Goal: Information Seeking & Learning: Learn about a topic

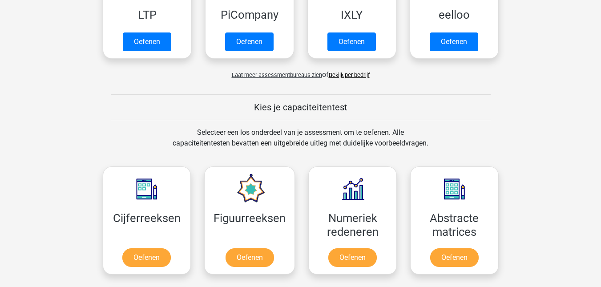
scroll to position [502, 0]
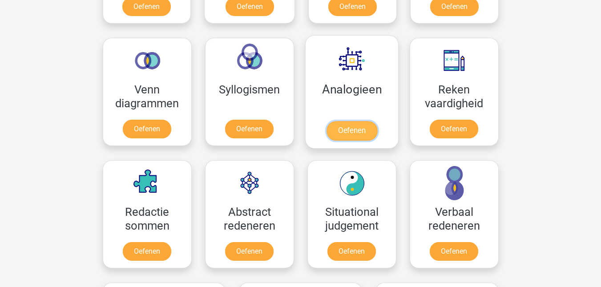
click at [353, 128] on link "Oefenen" at bounding box center [351, 131] width 51 height 20
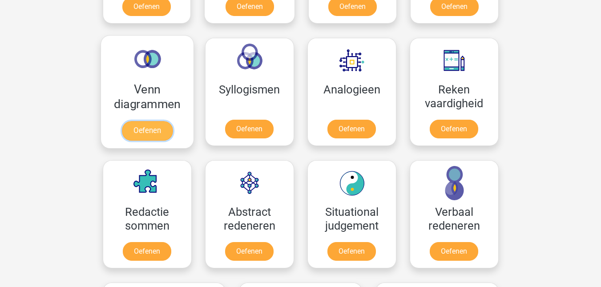
click at [143, 124] on link "Oefenen" at bounding box center [147, 131] width 51 height 20
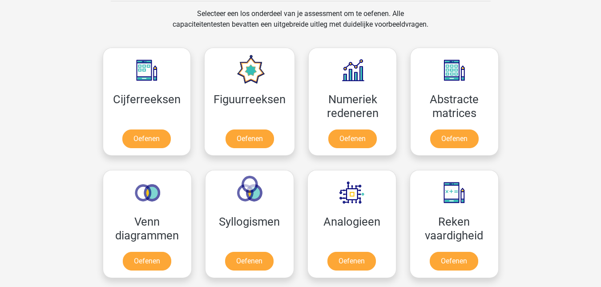
scroll to position [372, 0]
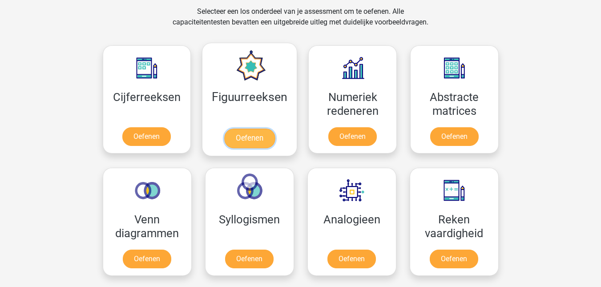
click at [239, 136] on link "Oefenen" at bounding box center [249, 139] width 51 height 20
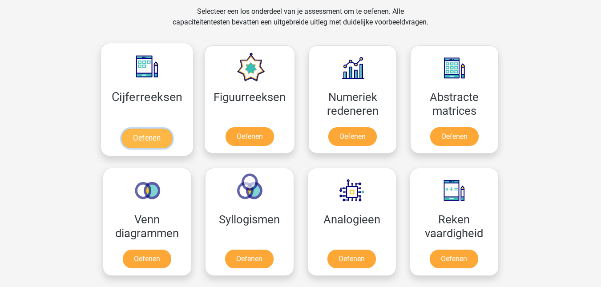
click at [159, 137] on link "Oefenen" at bounding box center [147, 139] width 51 height 20
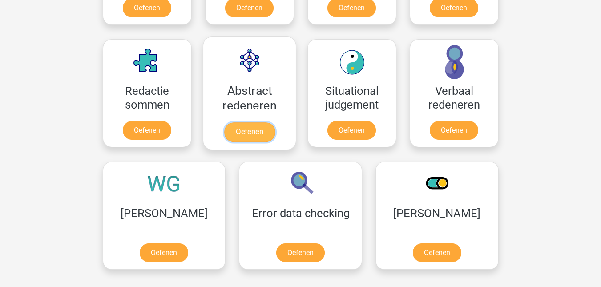
click at [254, 135] on link "Oefenen" at bounding box center [249, 132] width 51 height 20
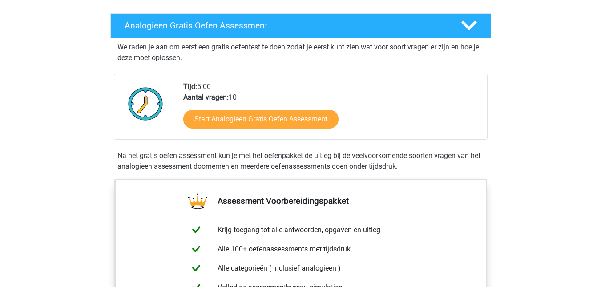
scroll to position [137, 0]
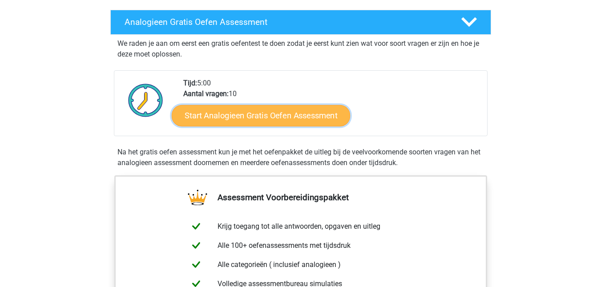
click at [292, 119] on link "Start Analogieen Gratis Oefen Assessment" at bounding box center [261, 115] width 178 height 21
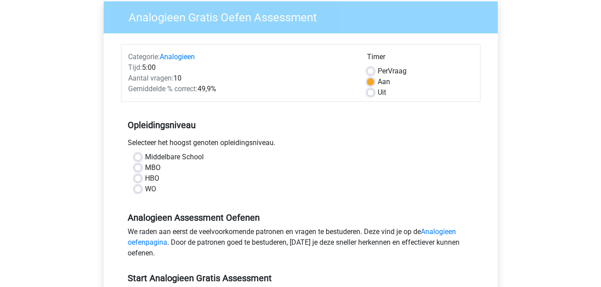
scroll to position [73, 0]
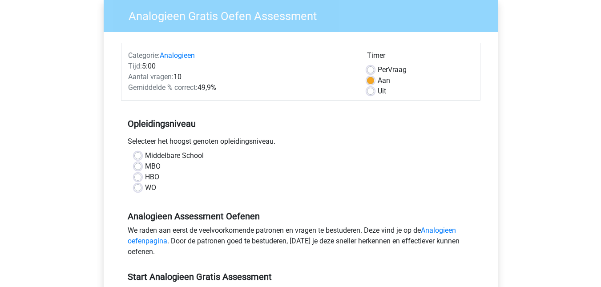
click at [149, 165] on label "MBO" at bounding box center [153, 166] width 16 height 11
click at [142, 165] on input "MBO" at bounding box center [137, 165] width 7 height 9
radio input "true"
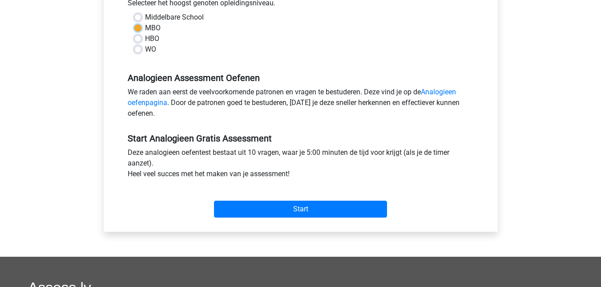
scroll to position [251, 0]
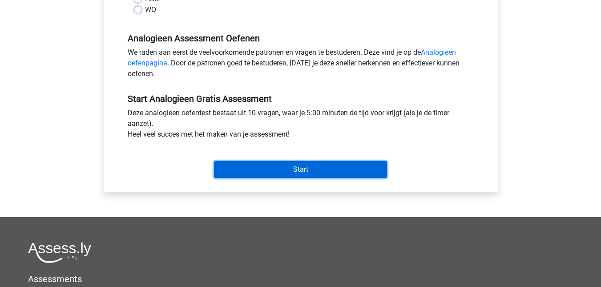
click at [257, 169] on input "Start" at bounding box center [300, 169] width 173 height 17
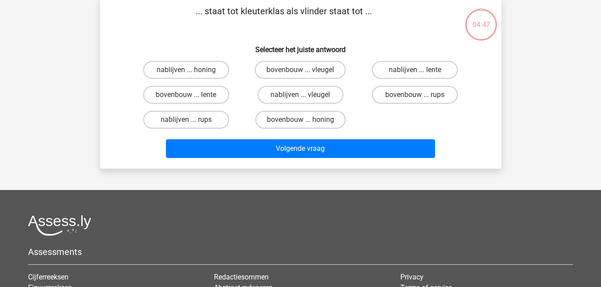
scroll to position [45, 0]
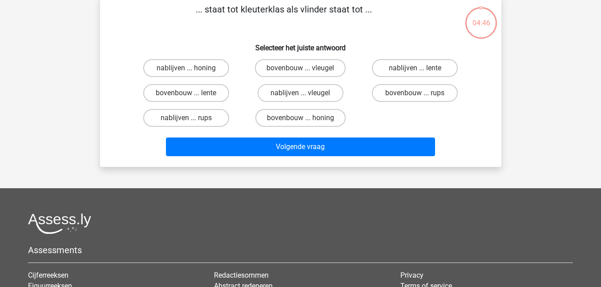
click at [199, 222] on div at bounding box center [300, 223] width 545 height 21
click at [405, 99] on label "bovenbouw ... rups" at bounding box center [415, 93] width 86 height 18
click at [415, 99] on input "bovenbouw ... rups" at bounding box center [418, 96] width 6 height 6
radio input "true"
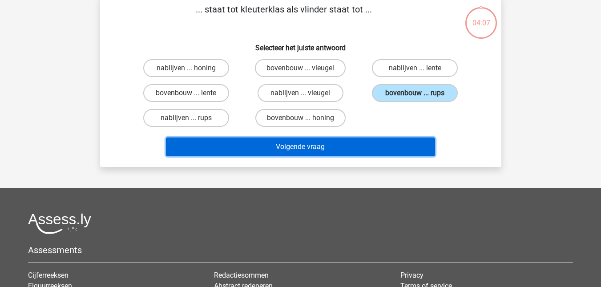
click at [327, 154] on button "Volgende vraag" at bounding box center [300, 147] width 269 height 19
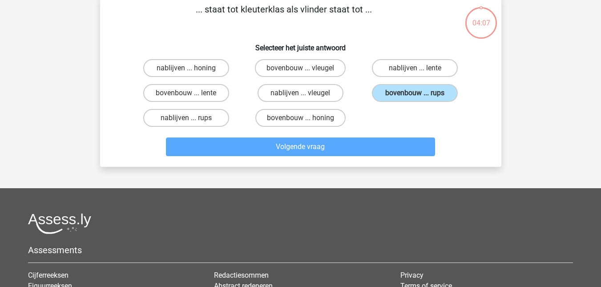
scroll to position [41, 0]
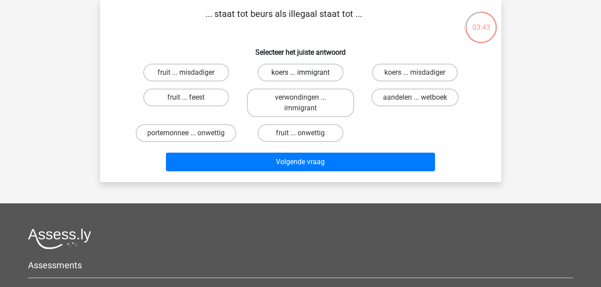
click at [312, 74] on label "koers ... immigrant" at bounding box center [301, 73] width 86 height 18
click at [306, 74] on input "koers ... immigrant" at bounding box center [303, 76] width 6 height 6
radio input "true"
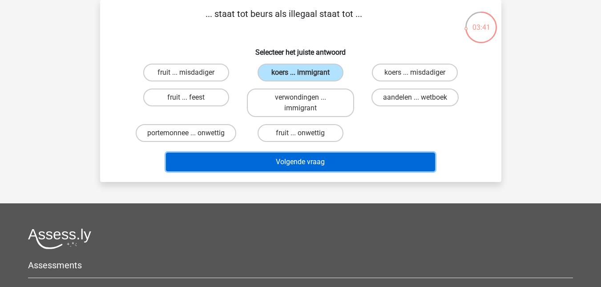
click at [283, 161] on button "Volgende vraag" at bounding box center [300, 162] width 269 height 19
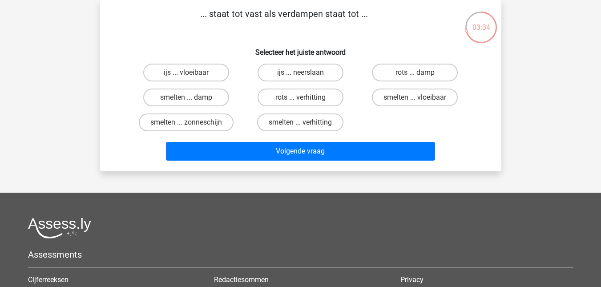
scroll to position [0, 0]
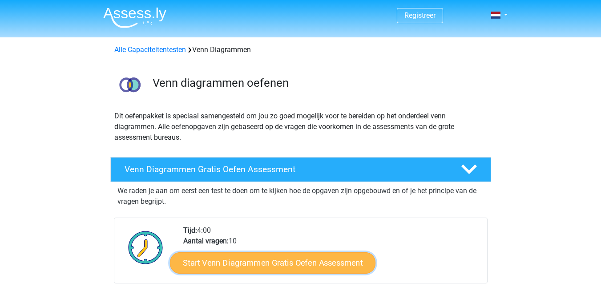
click at [286, 270] on link "Start Venn Diagrammen Gratis Oefen Assessment" at bounding box center [273, 262] width 206 height 21
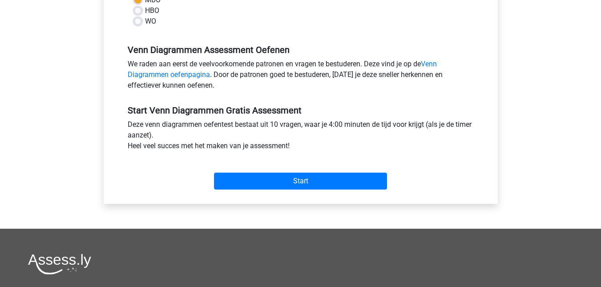
scroll to position [251, 0]
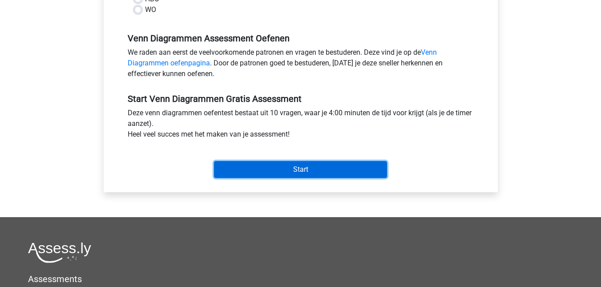
click at [353, 169] on input "Start" at bounding box center [300, 169] width 173 height 17
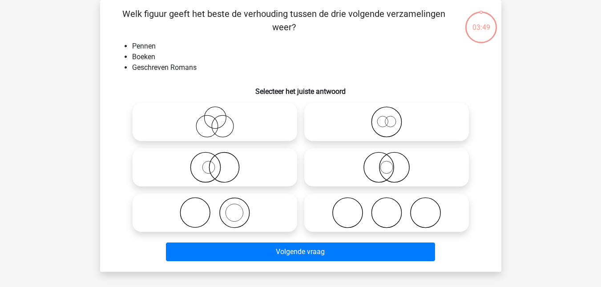
scroll to position [43, 0]
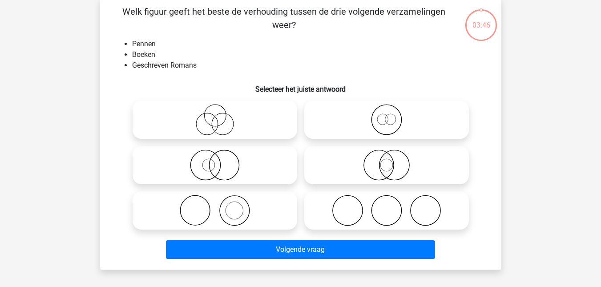
click at [389, 207] on icon at bounding box center [387, 210] width 158 height 31
click at [389, 206] on input "radio" at bounding box center [390, 203] width 6 height 6
radio input "true"
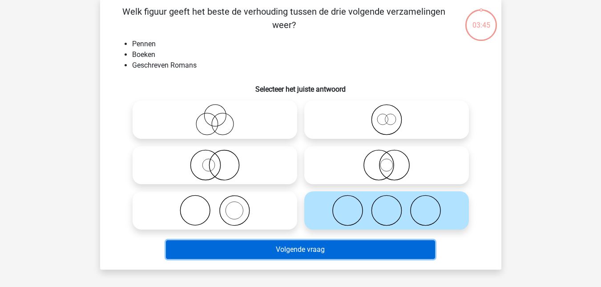
click at [305, 255] on button "Volgende vraag" at bounding box center [300, 249] width 269 height 19
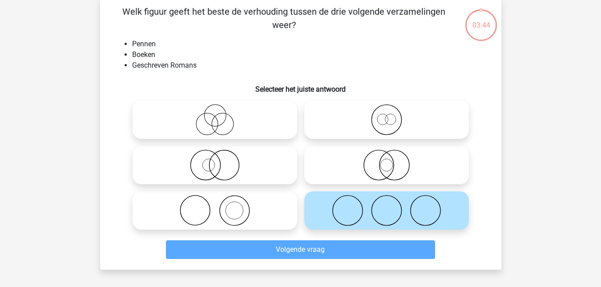
scroll to position [41, 0]
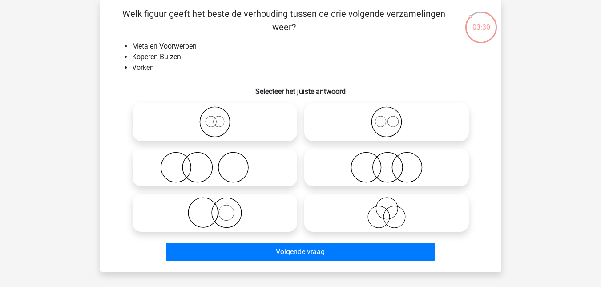
click at [194, 173] on icon at bounding box center [215, 167] width 158 height 31
click at [215, 163] on input "radio" at bounding box center [218, 160] width 6 height 6
radio input "true"
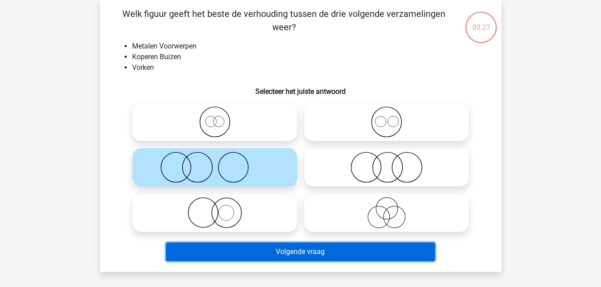
click at [285, 255] on button "Volgende vraag" at bounding box center [300, 252] width 269 height 19
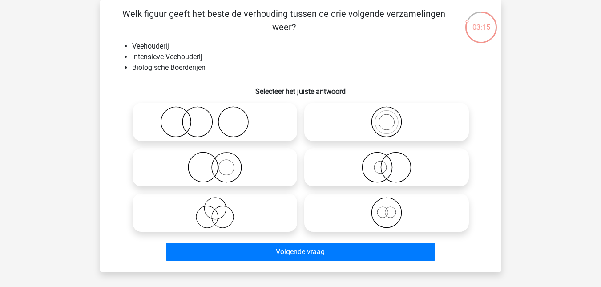
click at [211, 212] on icon at bounding box center [215, 212] width 158 height 31
click at [215, 208] on input "radio" at bounding box center [218, 206] width 6 height 6
radio input "true"
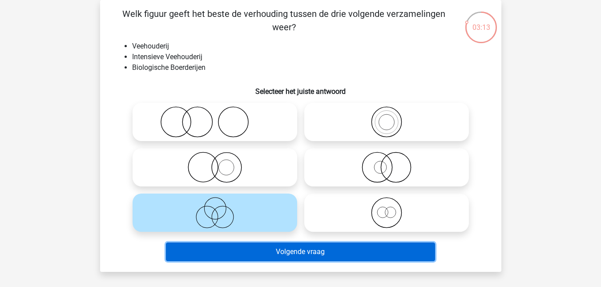
click at [341, 255] on button "Volgende vraag" at bounding box center [300, 252] width 269 height 19
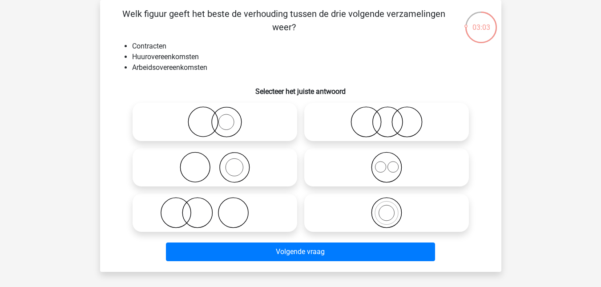
click at [376, 174] on icon at bounding box center [387, 167] width 158 height 31
click at [387, 163] on input "radio" at bounding box center [390, 160] width 6 height 6
radio input "true"
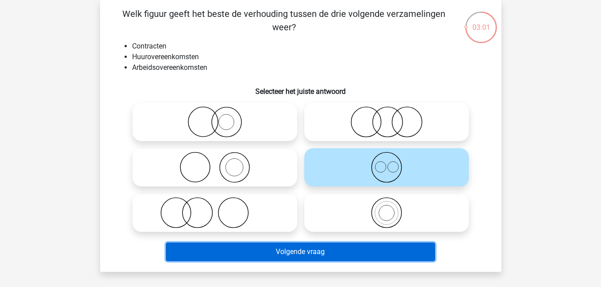
click at [347, 260] on button "Volgende vraag" at bounding box center [300, 252] width 269 height 19
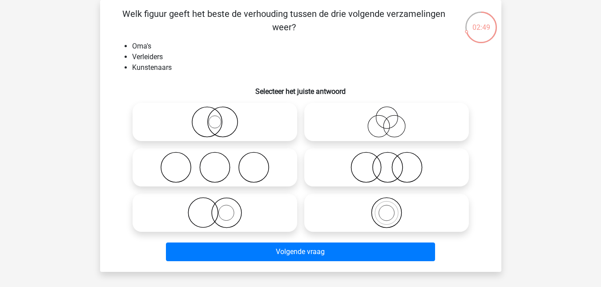
click at [236, 165] on icon at bounding box center [215, 167] width 158 height 31
click at [221, 163] on input "radio" at bounding box center [218, 160] width 6 height 6
radio input "true"
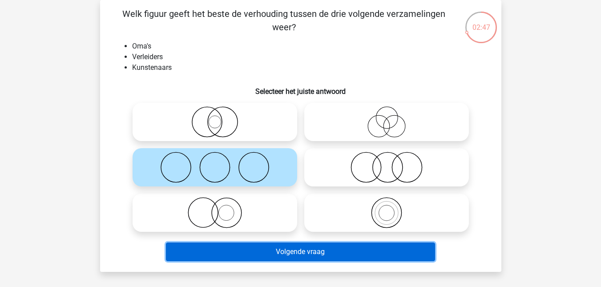
click at [273, 250] on button "Volgende vraag" at bounding box center [300, 252] width 269 height 19
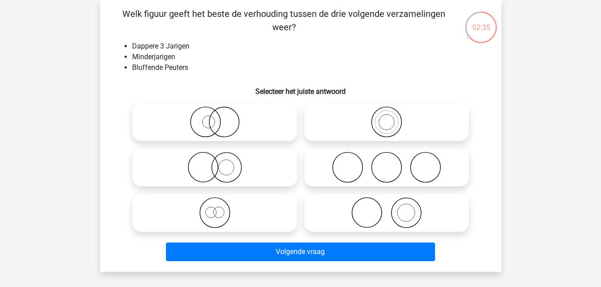
click at [385, 121] on icon at bounding box center [387, 121] width 158 height 31
click at [387, 118] on input "radio" at bounding box center [390, 115] width 6 height 6
radio input "true"
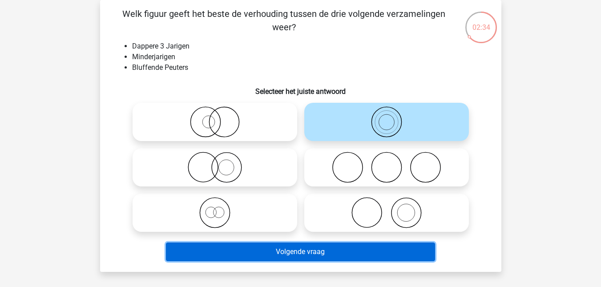
click at [333, 254] on button "Volgende vraag" at bounding box center [300, 252] width 269 height 19
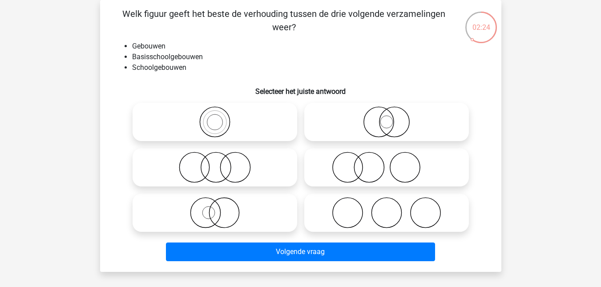
click at [392, 119] on icon at bounding box center [387, 121] width 158 height 31
click at [392, 118] on input "radio" at bounding box center [390, 115] width 6 height 6
radio input "true"
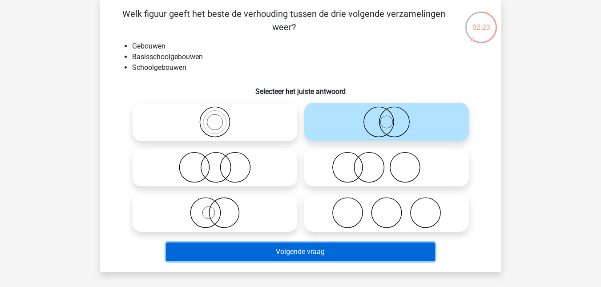
click at [329, 259] on button "Volgende vraag" at bounding box center [300, 252] width 269 height 19
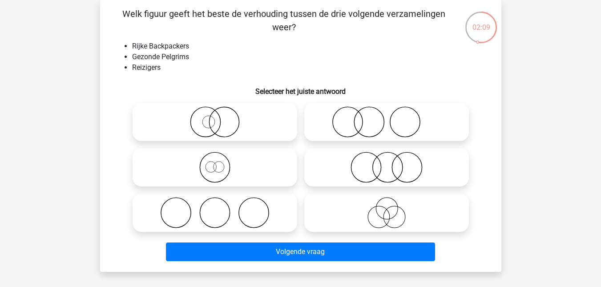
click at [395, 154] on circle at bounding box center [388, 168] width 30 height 30
click at [393, 157] on input "radio" at bounding box center [390, 160] width 6 height 6
radio input "true"
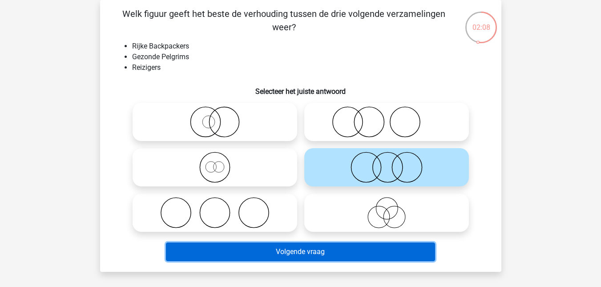
click at [295, 256] on button "Volgende vraag" at bounding box center [300, 252] width 269 height 19
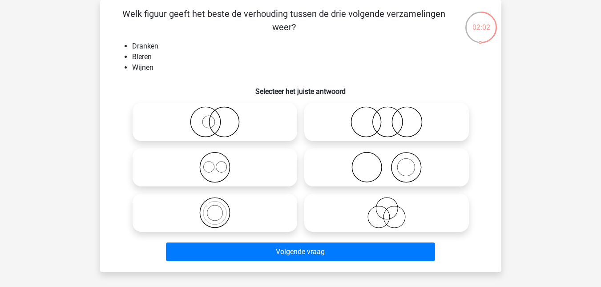
click at [210, 166] on icon at bounding box center [215, 167] width 158 height 31
click at [215, 163] on input "radio" at bounding box center [218, 160] width 6 height 6
radio input "true"
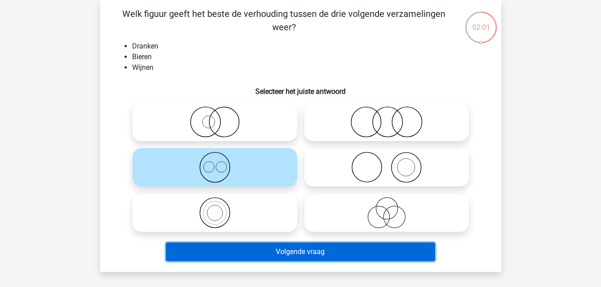
click at [267, 253] on button "Volgende vraag" at bounding box center [300, 252] width 269 height 19
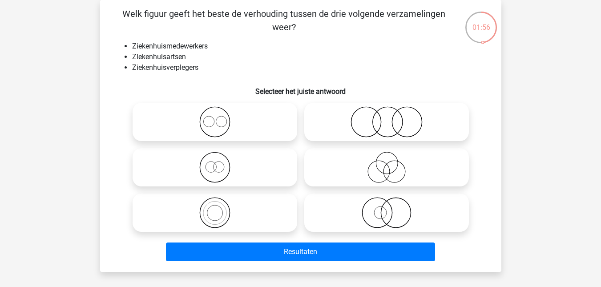
click at [219, 214] on icon at bounding box center [215, 212] width 158 height 31
click at [219, 208] on input "radio" at bounding box center [218, 206] width 6 height 6
radio input "true"
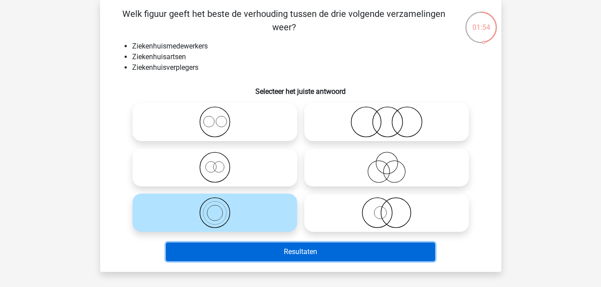
click at [266, 253] on button "Resultaten" at bounding box center [300, 252] width 269 height 19
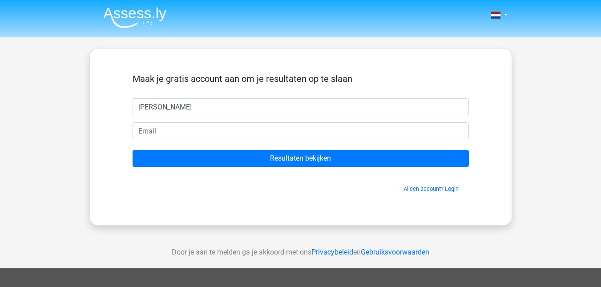
type input "[PERSON_NAME]"
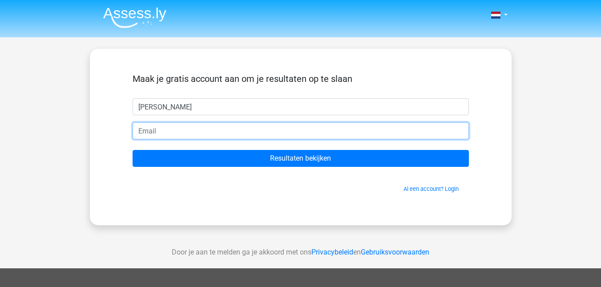
click at [311, 135] on input "email" at bounding box center [301, 130] width 337 height 17
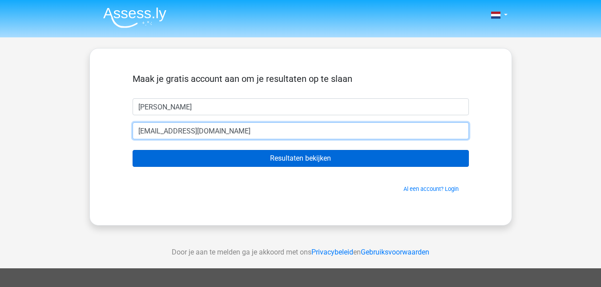
type input "[EMAIL_ADDRESS][DOMAIN_NAME]"
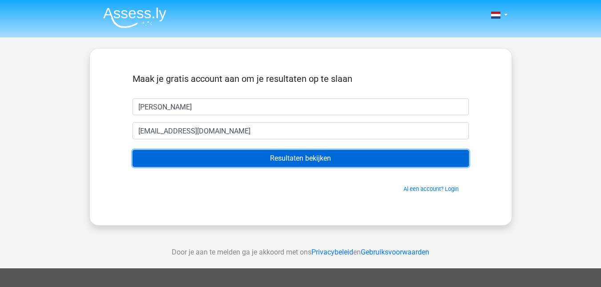
click at [299, 157] on input "Resultaten bekijken" at bounding box center [301, 158] width 337 height 17
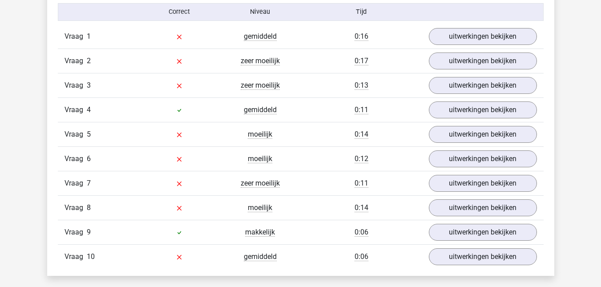
scroll to position [740, 0]
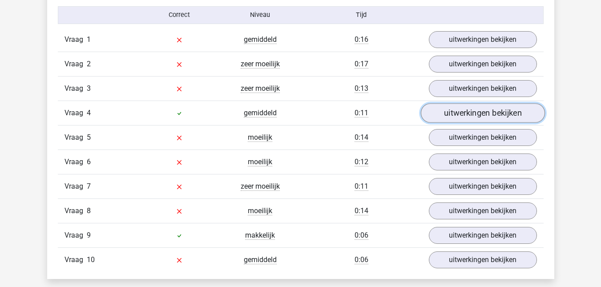
click at [494, 110] on link "uitwerkingen bekijken" at bounding box center [483, 113] width 124 height 20
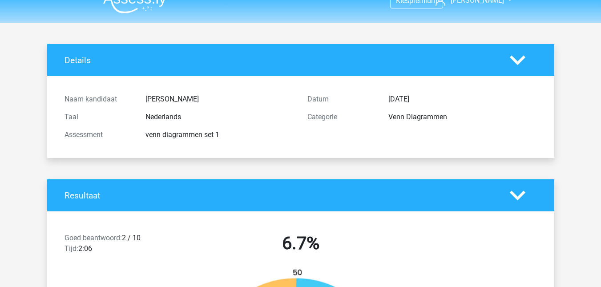
scroll to position [0, 0]
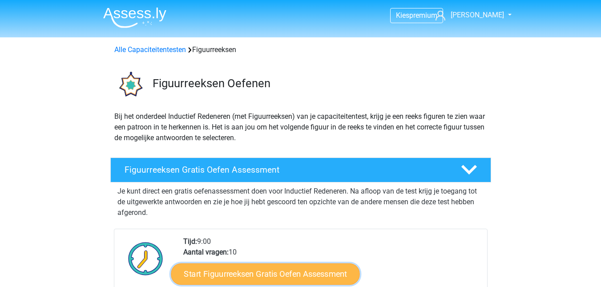
click at [272, 278] on link "Start Figuurreeksen Gratis Oefen Assessment" at bounding box center [265, 273] width 189 height 21
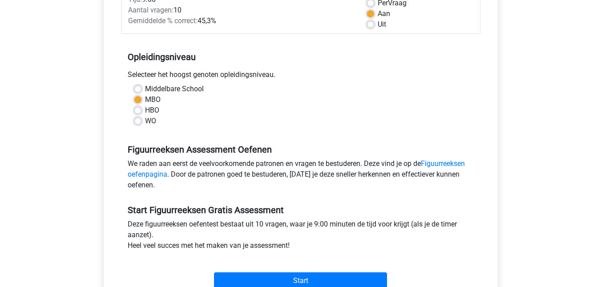
scroll to position [157, 0]
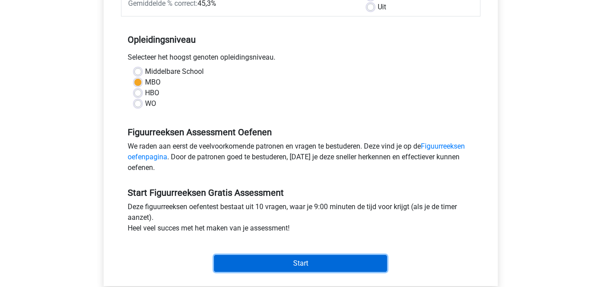
click at [309, 265] on input "Start" at bounding box center [300, 263] width 173 height 17
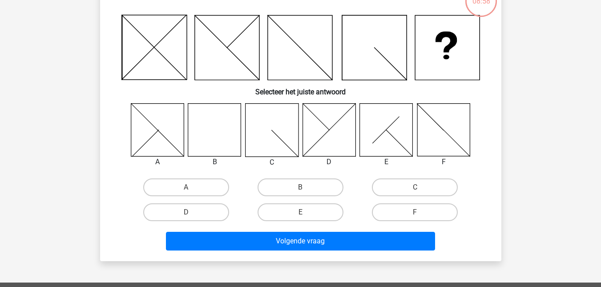
scroll to position [72, 0]
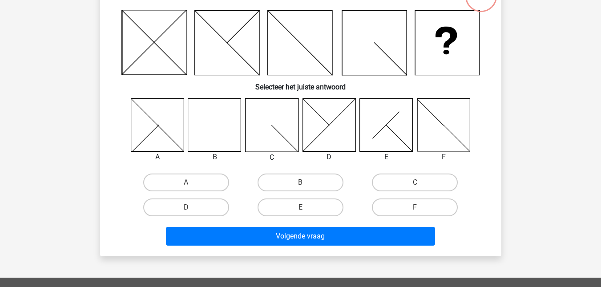
click at [219, 138] on icon at bounding box center [214, 124] width 53 height 53
click at [316, 186] on label "B" at bounding box center [301, 183] width 86 height 18
click at [306, 186] on input "B" at bounding box center [303, 185] width 6 height 6
radio input "true"
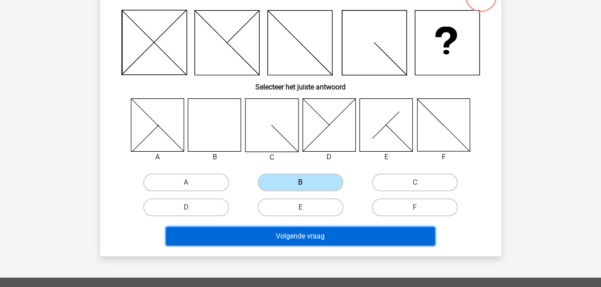
click at [291, 239] on button "Volgende vraag" at bounding box center [300, 236] width 269 height 19
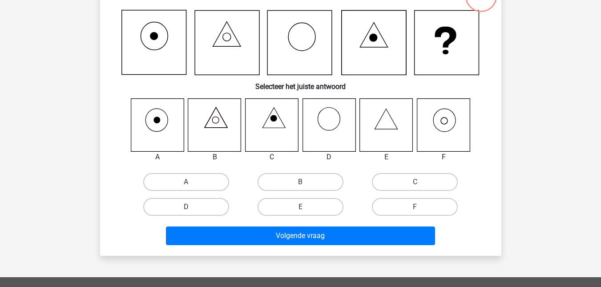
scroll to position [41, 0]
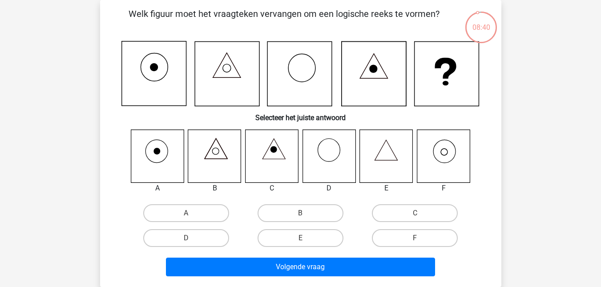
click at [458, 146] on icon at bounding box center [443, 156] width 53 height 53
click at [406, 238] on label "F" at bounding box center [415, 238] width 86 height 18
click at [415, 238] on input "F" at bounding box center [418, 241] width 6 height 6
radio input "true"
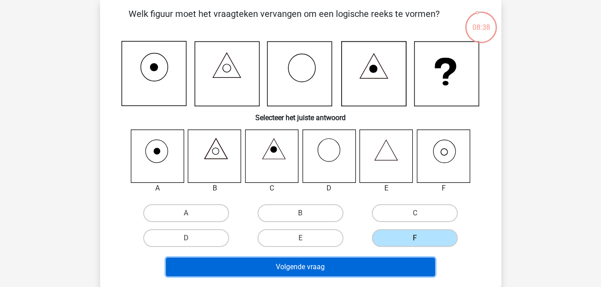
click at [378, 271] on button "Volgende vraag" at bounding box center [300, 267] width 269 height 19
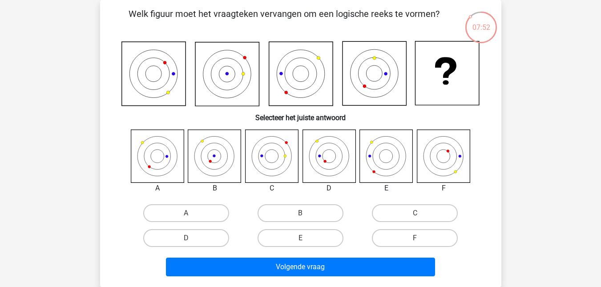
click at [458, 158] on icon at bounding box center [443, 156] width 53 height 53
click at [405, 244] on label "F" at bounding box center [415, 238] width 86 height 18
click at [415, 244] on input "F" at bounding box center [418, 241] width 6 height 6
radio input "true"
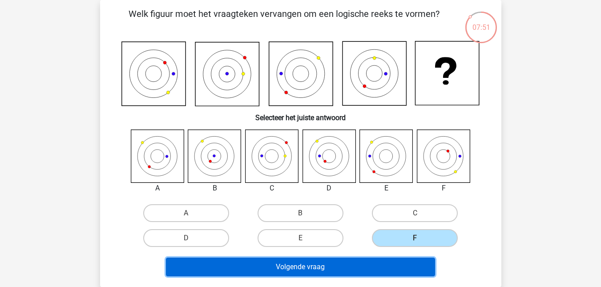
click at [358, 271] on button "Volgende vraag" at bounding box center [300, 267] width 269 height 19
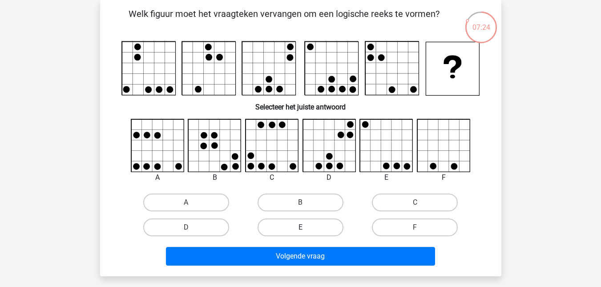
click at [323, 221] on label "E" at bounding box center [301, 228] width 86 height 18
click at [306, 227] on input "E" at bounding box center [303, 230] width 6 height 6
radio input "true"
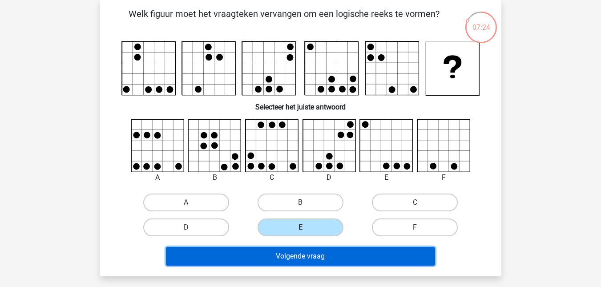
click at [343, 262] on button "Volgende vraag" at bounding box center [300, 256] width 269 height 19
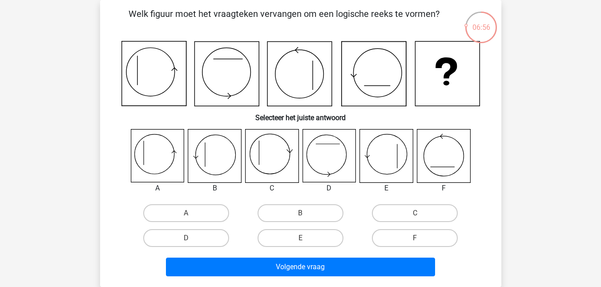
click at [219, 162] on icon at bounding box center [214, 156] width 53 height 53
click at [284, 215] on label "B" at bounding box center [301, 213] width 86 height 18
click at [300, 215] on input "B" at bounding box center [303, 216] width 6 height 6
radio input "true"
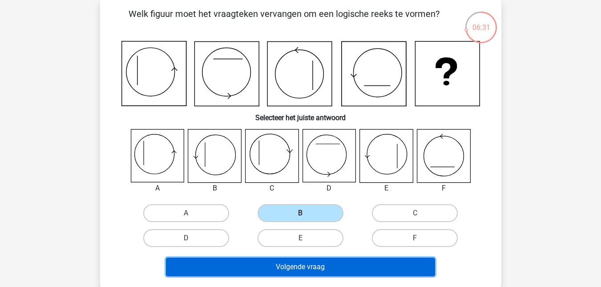
click at [326, 269] on button "Volgende vraag" at bounding box center [300, 267] width 269 height 19
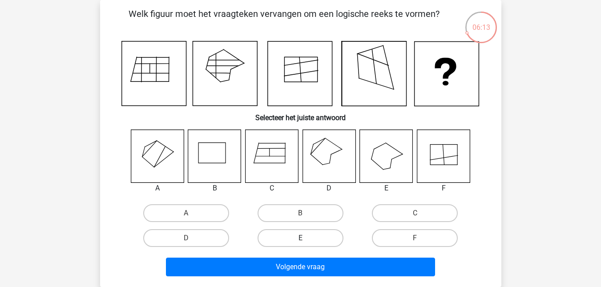
click at [324, 239] on label "E" at bounding box center [301, 238] width 86 height 18
click at [306, 239] on input "E" at bounding box center [303, 241] width 6 height 6
radio input "true"
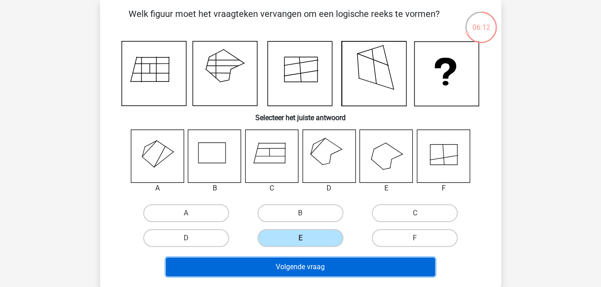
click at [331, 266] on button "Volgende vraag" at bounding box center [300, 267] width 269 height 19
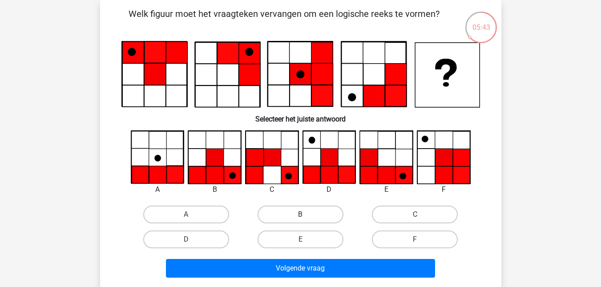
drag, startPoint x: 312, startPoint y: 214, endPoint x: 293, endPoint y: 219, distance: 19.2
click at [293, 219] on label "B" at bounding box center [301, 215] width 86 height 18
click at [300, 219] on input "B" at bounding box center [303, 218] width 6 height 6
radio input "true"
click at [293, 219] on label "B" at bounding box center [301, 215] width 86 height 18
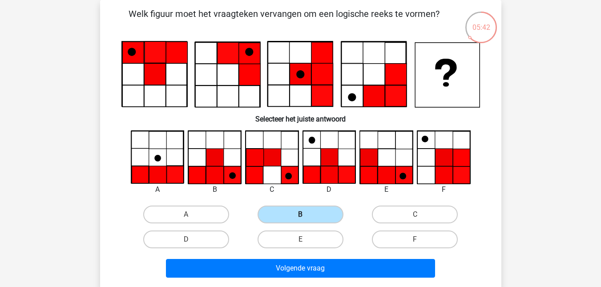
click at [300, 219] on input "B" at bounding box center [303, 218] width 6 height 6
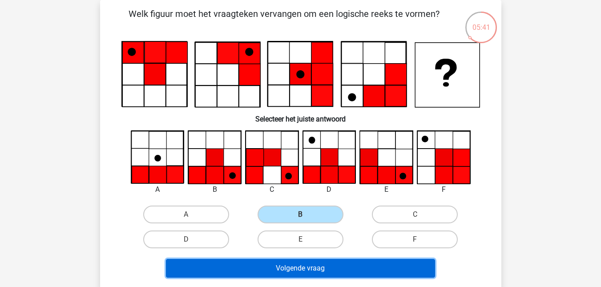
click at [278, 267] on button "Volgende vraag" at bounding box center [300, 268] width 269 height 19
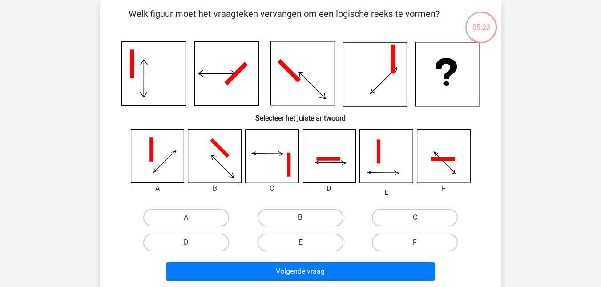
click at [386, 156] on icon at bounding box center [386, 156] width 53 height 53
drag, startPoint x: 299, startPoint y: 240, endPoint x: 308, endPoint y: 243, distance: 9.7
click at [308, 243] on label "E" at bounding box center [301, 243] width 86 height 18
click at [306, 243] on input "E" at bounding box center [303, 246] width 6 height 6
radio input "true"
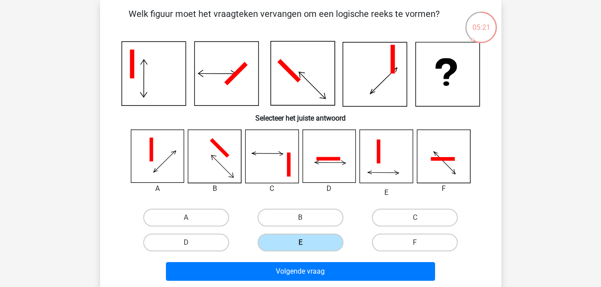
click at [308, 243] on label "E" at bounding box center [301, 243] width 86 height 18
click at [306, 243] on input "E" at bounding box center [303, 246] width 6 height 6
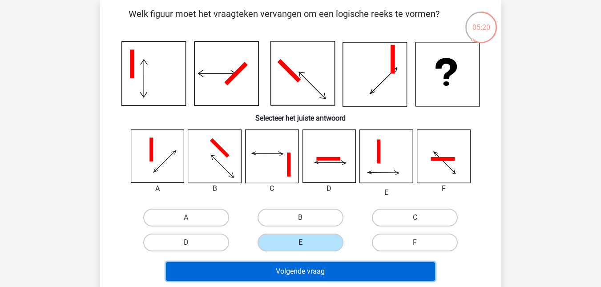
click at [275, 270] on button "Volgende vraag" at bounding box center [300, 271] width 269 height 19
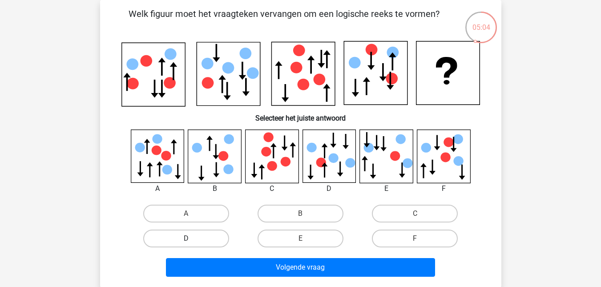
click at [202, 241] on label "D" at bounding box center [186, 239] width 86 height 18
click at [192, 241] on input "D" at bounding box center [189, 242] width 6 height 6
radio input "true"
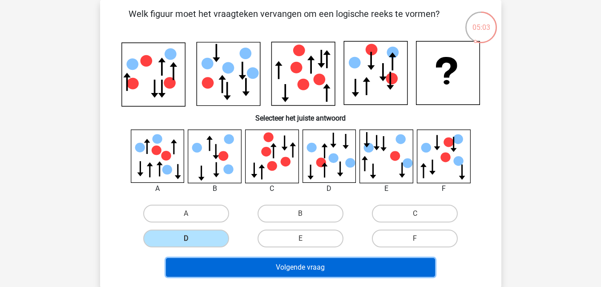
click at [266, 263] on button "Volgende vraag" at bounding box center [300, 267] width 269 height 19
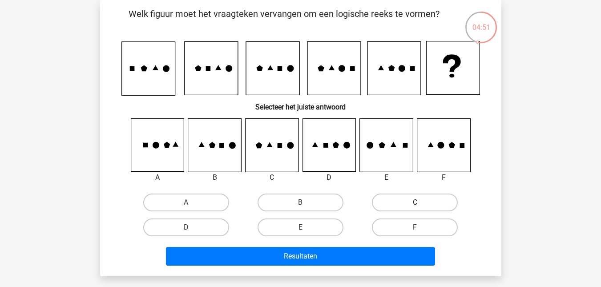
click at [425, 203] on label "C" at bounding box center [415, 203] width 86 height 18
click at [421, 203] on input "C" at bounding box center [418, 206] width 6 height 6
radio input "true"
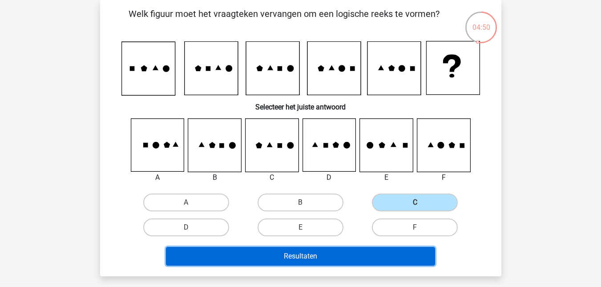
click at [385, 258] on button "Resultaten" at bounding box center [300, 256] width 269 height 19
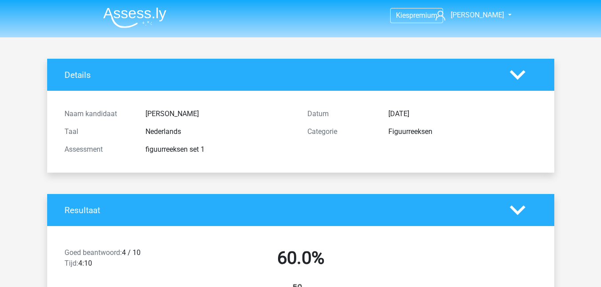
scroll to position [251, 0]
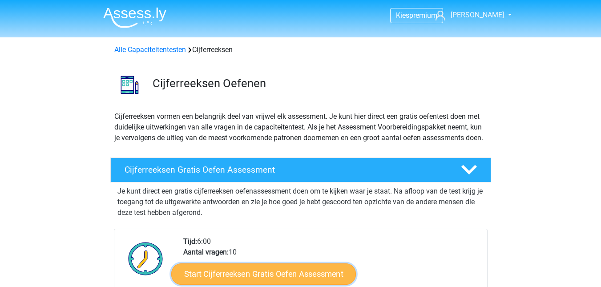
click at [256, 276] on link "Start Cijferreeksen Gratis Oefen Assessment" at bounding box center [263, 273] width 185 height 21
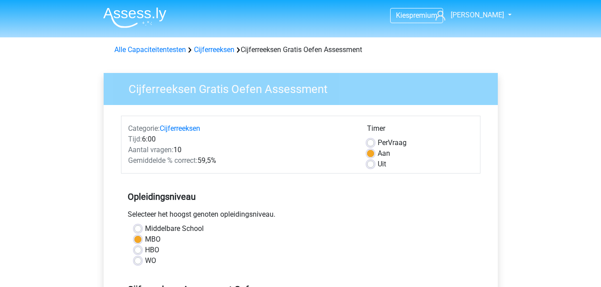
scroll to position [251, 0]
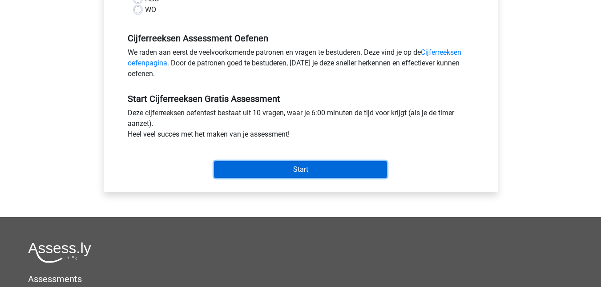
click at [327, 173] on input "Start" at bounding box center [300, 169] width 173 height 17
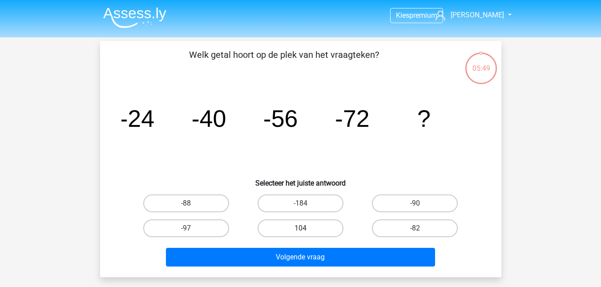
click at [333, 224] on label "104" at bounding box center [301, 228] width 86 height 18
click at [306, 228] on input "104" at bounding box center [303, 231] width 6 height 6
radio input "true"
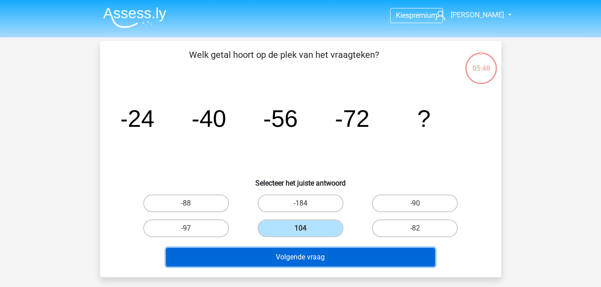
click at [346, 259] on button "Volgende vraag" at bounding box center [300, 257] width 269 height 19
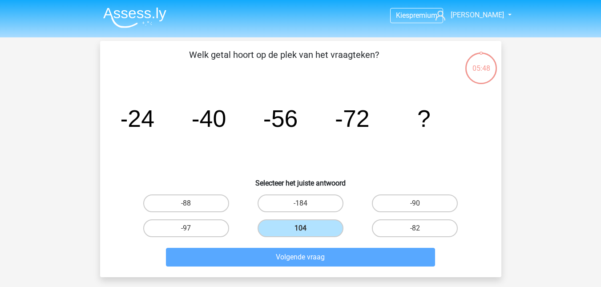
scroll to position [41, 0]
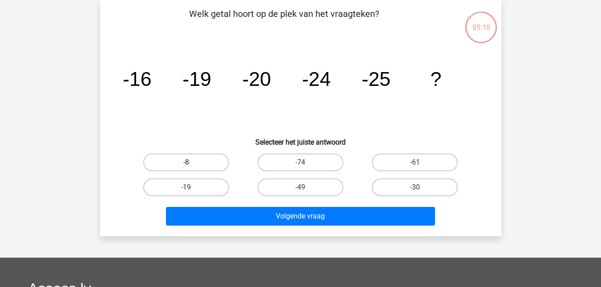
click at [172, 168] on label "-8" at bounding box center [186, 163] width 86 height 18
click at [186, 168] on input "-8" at bounding box center [189, 165] width 6 height 6
radio input "true"
click at [177, 185] on label "-19" at bounding box center [186, 187] width 86 height 18
click at [186, 187] on input "-19" at bounding box center [189, 190] width 6 height 6
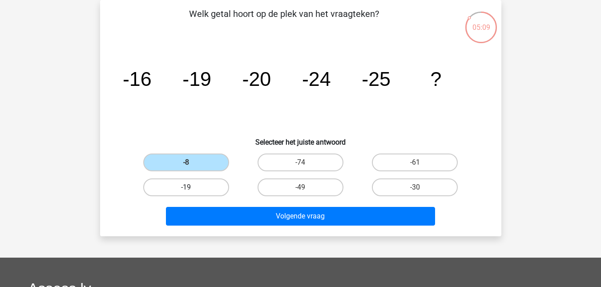
radio input "true"
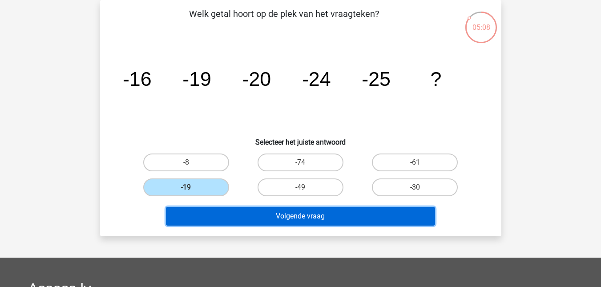
click at [214, 213] on button "Volgende vraag" at bounding box center [300, 216] width 269 height 19
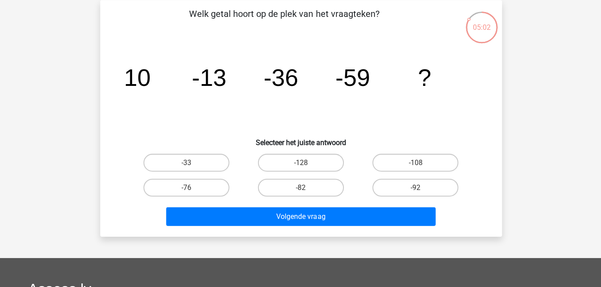
scroll to position [40, 0]
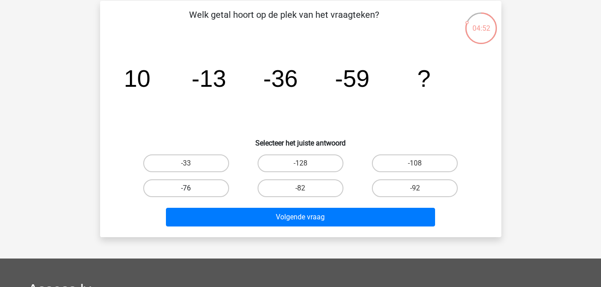
click at [218, 192] on label "-76" at bounding box center [186, 188] width 86 height 18
click at [192, 192] on input "-76" at bounding box center [189, 191] width 6 height 6
radio input "true"
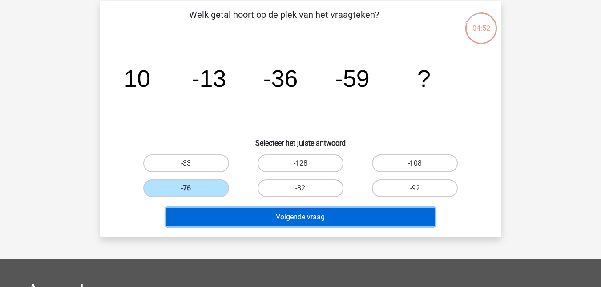
click at [280, 210] on button "Volgende vraag" at bounding box center [300, 217] width 269 height 19
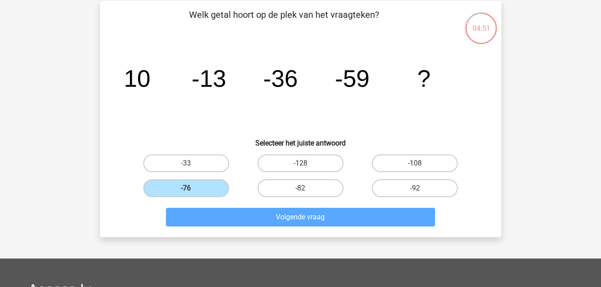
scroll to position [41, 0]
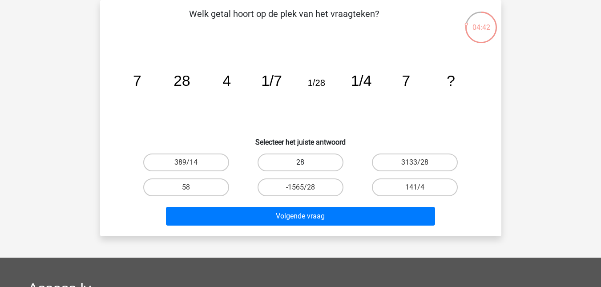
click at [332, 163] on label "28" at bounding box center [301, 163] width 86 height 18
click at [306, 163] on input "28" at bounding box center [303, 165] width 6 height 6
radio input "true"
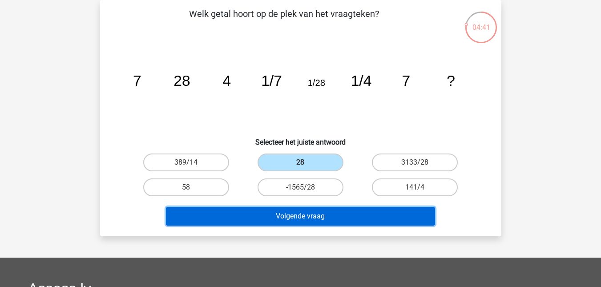
click at [335, 218] on button "Volgende vraag" at bounding box center [300, 216] width 269 height 19
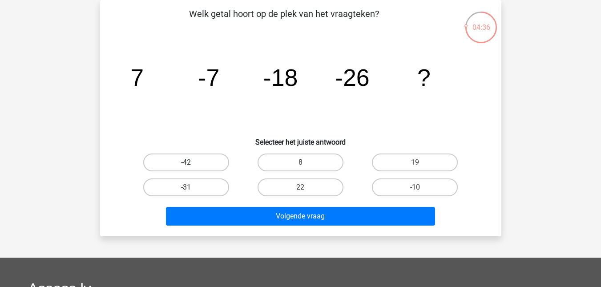
click at [213, 155] on label "-42" at bounding box center [186, 163] width 86 height 18
click at [192, 162] on input "-42" at bounding box center [189, 165] width 6 height 6
radio input "true"
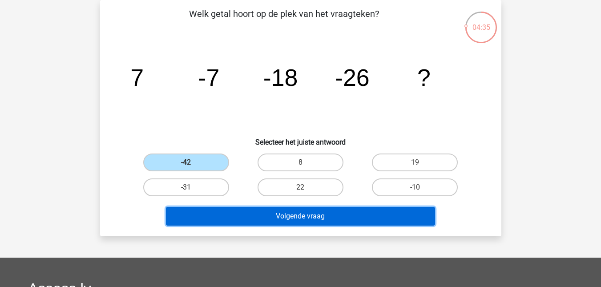
click at [235, 222] on button "Volgende vraag" at bounding box center [300, 216] width 269 height 19
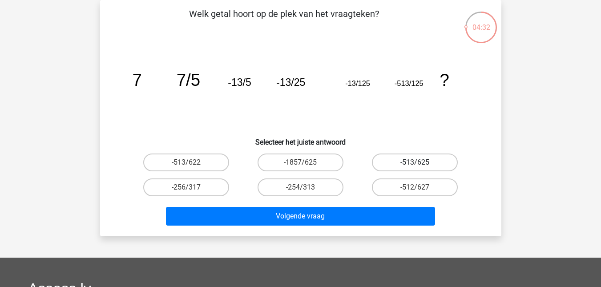
click at [411, 165] on label "-513/625" at bounding box center [415, 163] width 86 height 18
click at [415, 165] on input "-513/625" at bounding box center [418, 165] width 6 height 6
radio input "true"
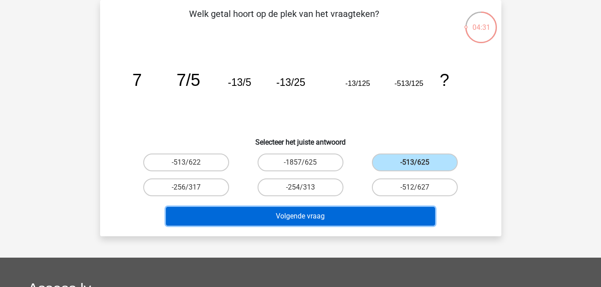
click at [355, 221] on button "Volgende vraag" at bounding box center [300, 216] width 269 height 19
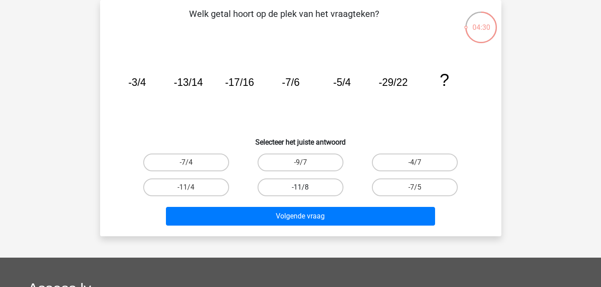
click at [326, 187] on label "-11/8" at bounding box center [301, 187] width 86 height 18
click at [306, 187] on input "-11/8" at bounding box center [303, 190] width 6 height 6
radio input "true"
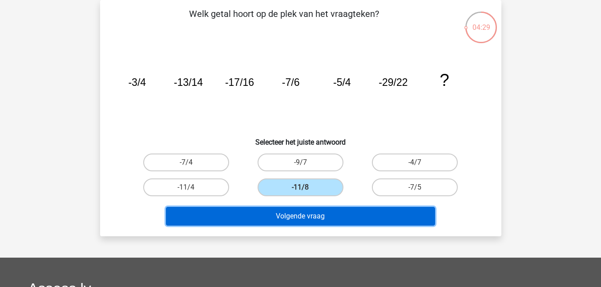
click at [333, 218] on button "Volgende vraag" at bounding box center [300, 216] width 269 height 19
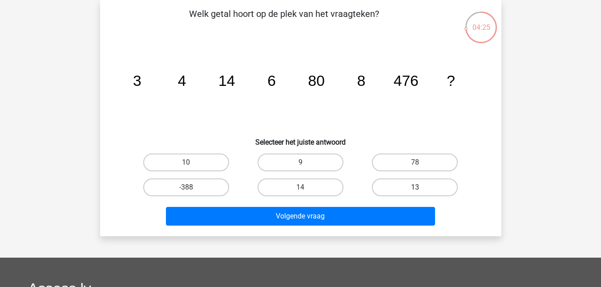
click at [449, 189] on label "13" at bounding box center [415, 187] width 86 height 18
click at [421, 189] on input "13" at bounding box center [418, 190] width 6 height 6
radio input "true"
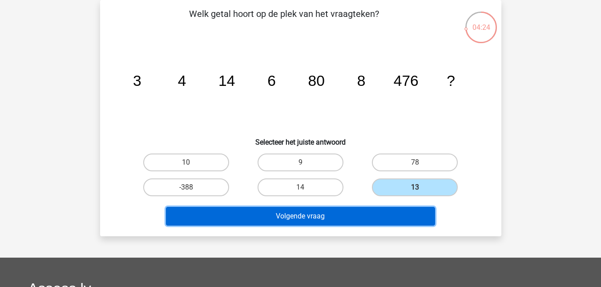
click at [391, 211] on button "Volgende vraag" at bounding box center [300, 216] width 269 height 19
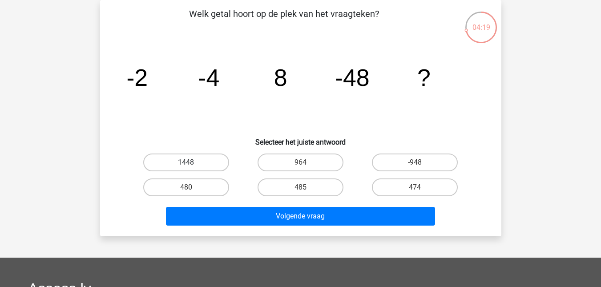
click at [211, 156] on label "1448" at bounding box center [186, 163] width 86 height 18
click at [192, 162] on input "1448" at bounding box center [189, 165] width 6 height 6
radio input "true"
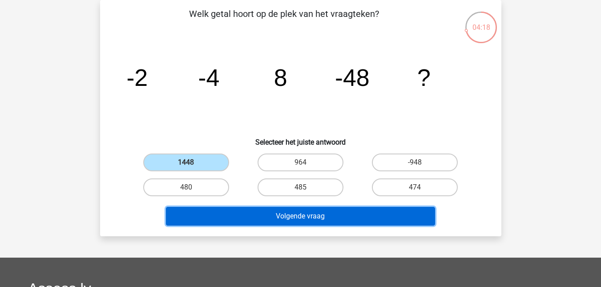
click at [257, 219] on button "Volgende vraag" at bounding box center [300, 216] width 269 height 19
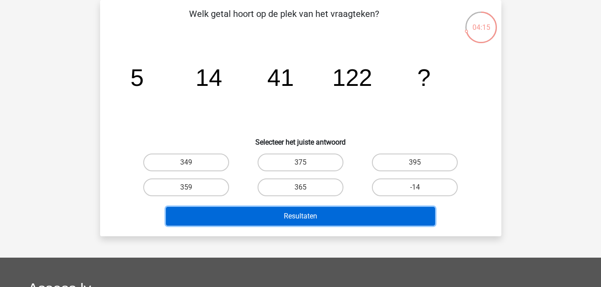
click at [257, 219] on button "Resultaten" at bounding box center [300, 216] width 269 height 19
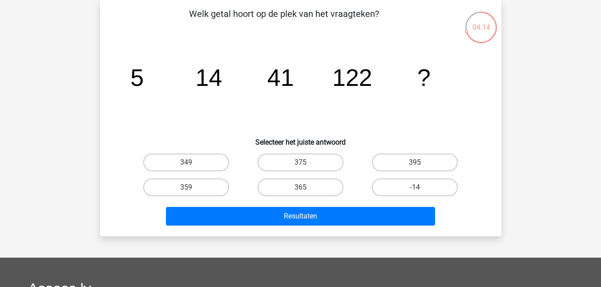
click at [188, 166] on input "349" at bounding box center [189, 165] width 6 height 6
radio input "true"
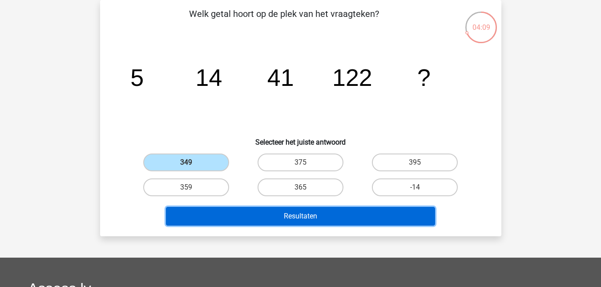
click at [359, 219] on button "Resultaten" at bounding box center [300, 216] width 269 height 19
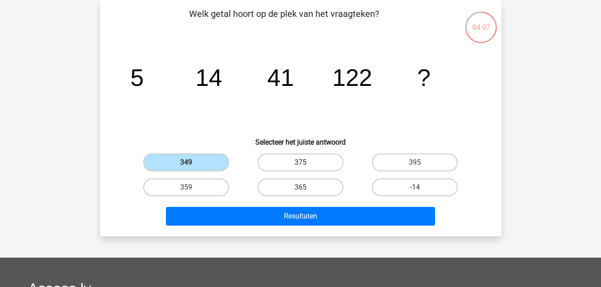
click at [299, 163] on label "375" at bounding box center [301, 163] width 86 height 18
click at [300, 163] on input "375" at bounding box center [303, 165] width 6 height 6
radio input "true"
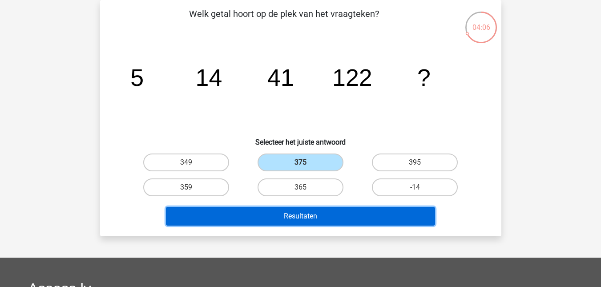
click at [305, 220] on button "Resultaten" at bounding box center [300, 216] width 269 height 19
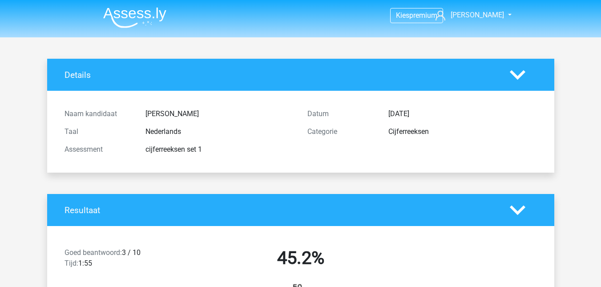
scroll to position [251, 0]
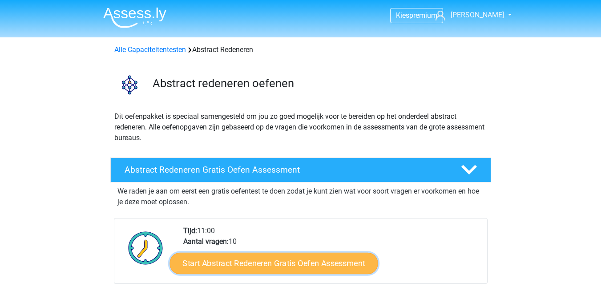
click at [284, 264] on link "Start Abstract Redeneren Gratis Oefen Assessment" at bounding box center [274, 262] width 208 height 21
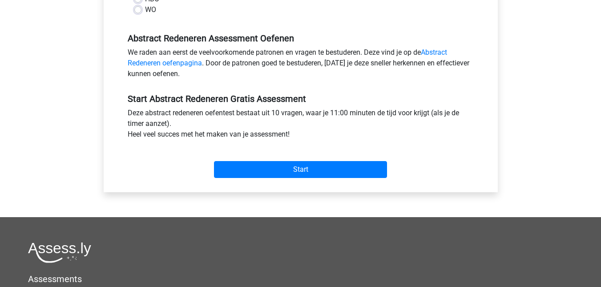
scroll to position [252, 0]
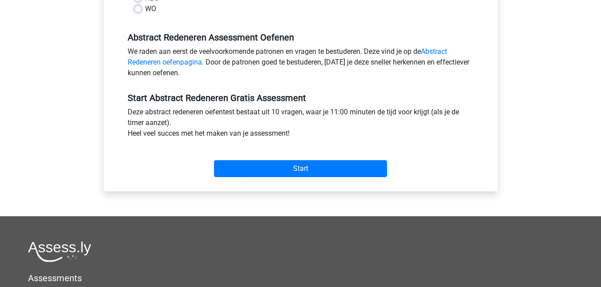
click at [322, 159] on div "Start" at bounding box center [301, 161] width 360 height 31
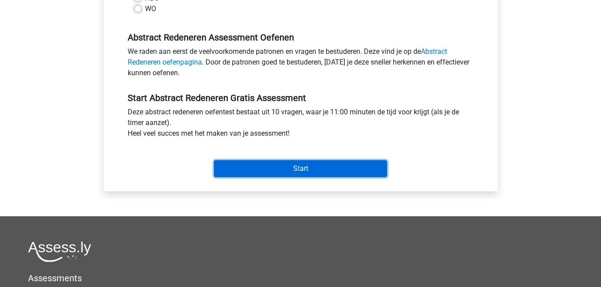
click at [326, 168] on input "Start" at bounding box center [300, 168] width 173 height 17
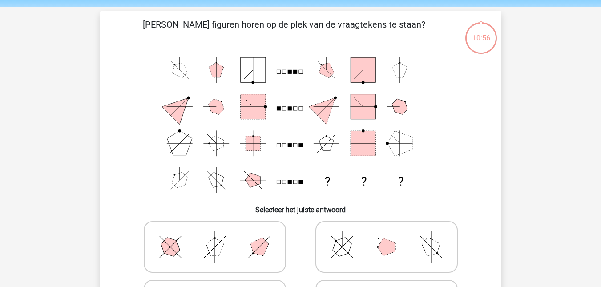
scroll to position [37, 0]
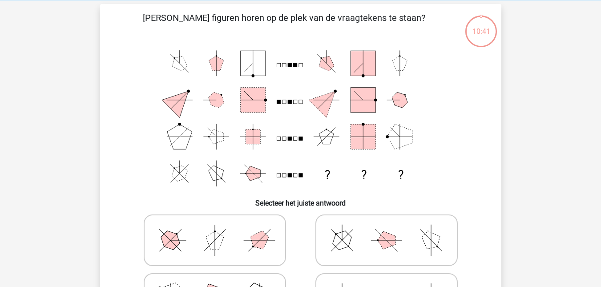
click at [251, 66] on rect at bounding box center [252, 63] width 25 height 25
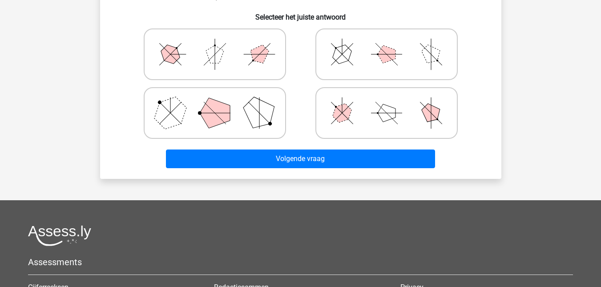
scroll to position [224, 0]
